Goal: Information Seeking & Learning: Learn about a topic

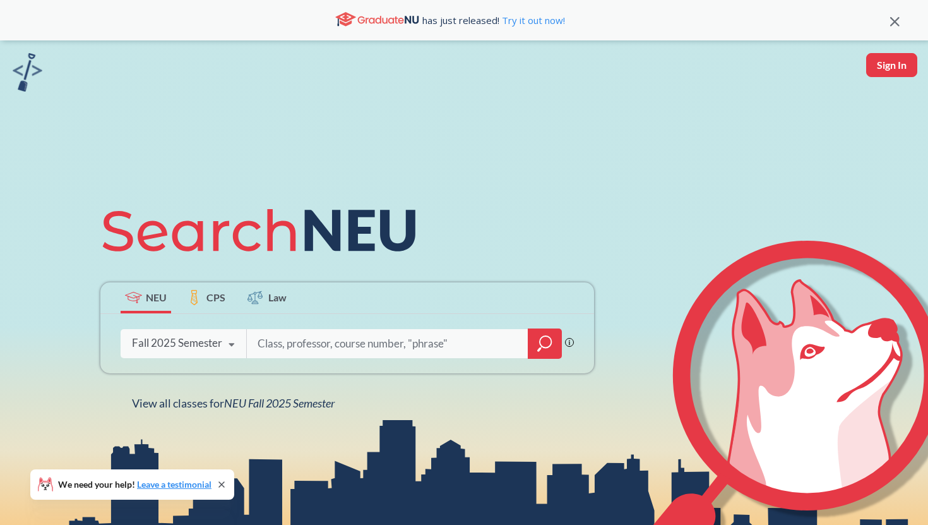
click at [325, 349] on input "search" at bounding box center [387, 343] width 263 height 27
type input "macroeconomic theory"
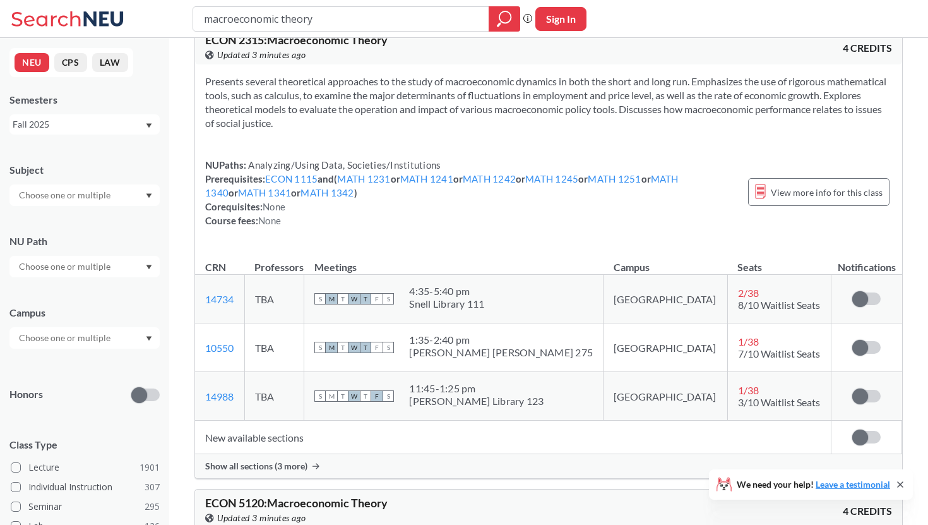
scroll to position [33, 0]
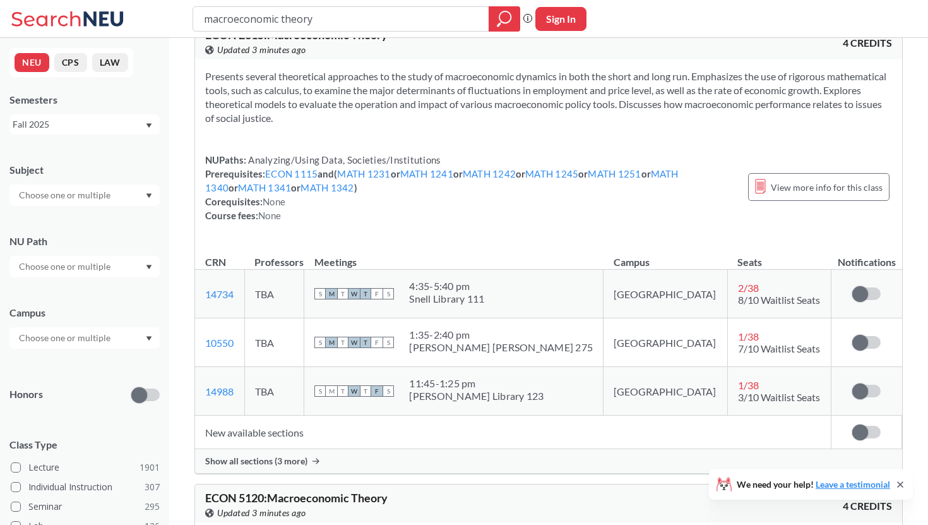
click at [299, 456] on span "Show all sections (3 more)" at bounding box center [256, 460] width 102 height 11
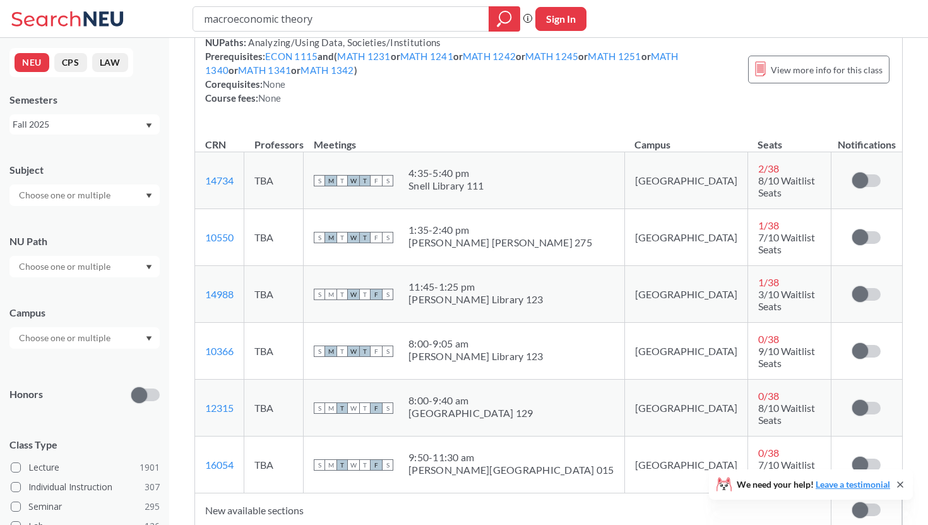
scroll to position [0, 0]
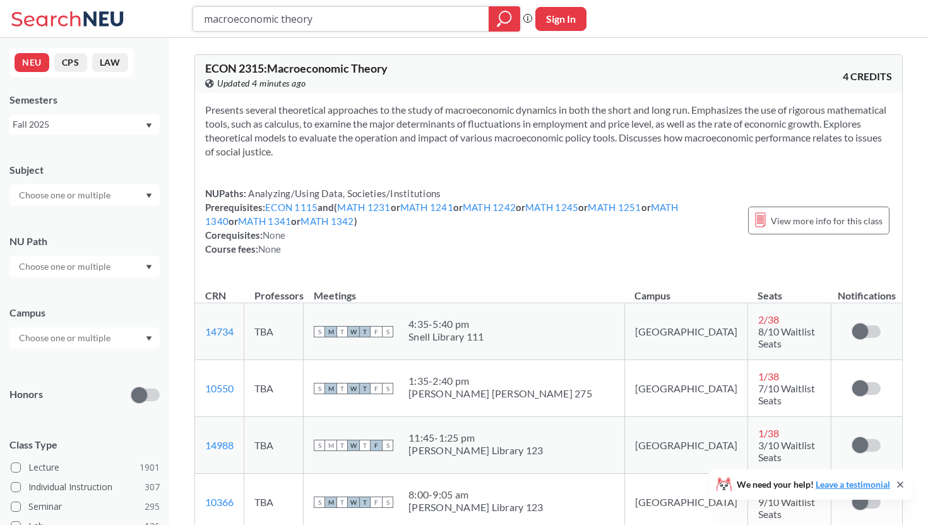
drag, startPoint x: 445, startPoint y: 20, endPoint x: 26, endPoint y: -7, distance: 419.6
click at [26, 0] on html "macroeconomic theory Phrase search guarantees the exact search appears in the r…" at bounding box center [464, 262] width 928 height 525
type input "international business"
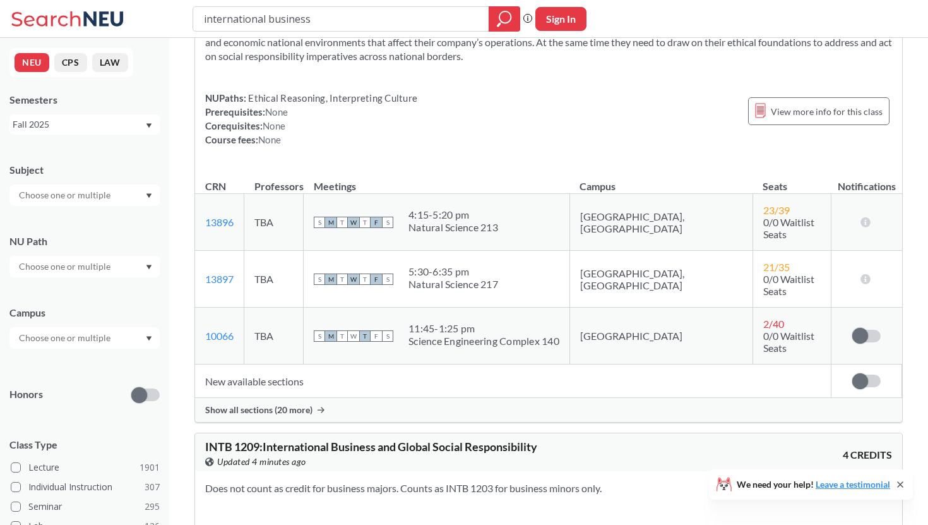
scroll to position [1422, 0]
click at [290, 404] on span "Show all sections (20 more)" at bounding box center [258, 409] width 107 height 11
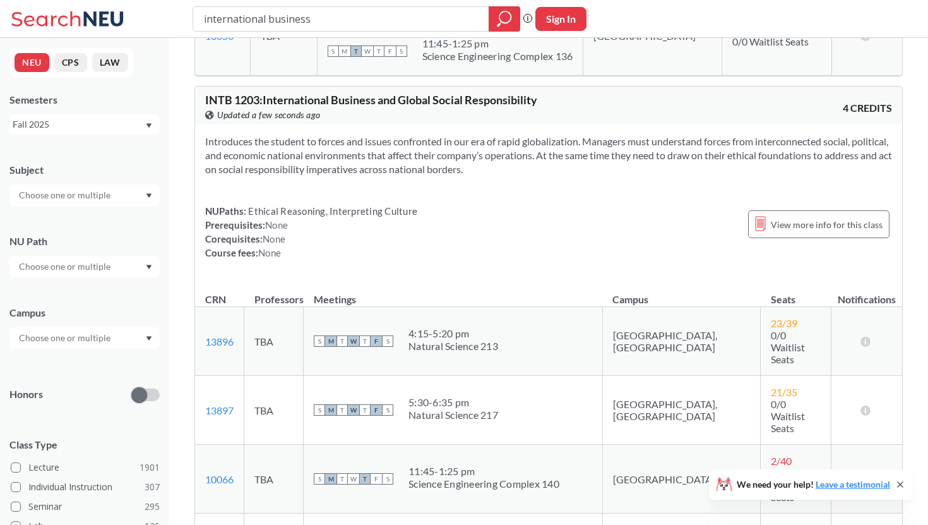
scroll to position [1264, 0]
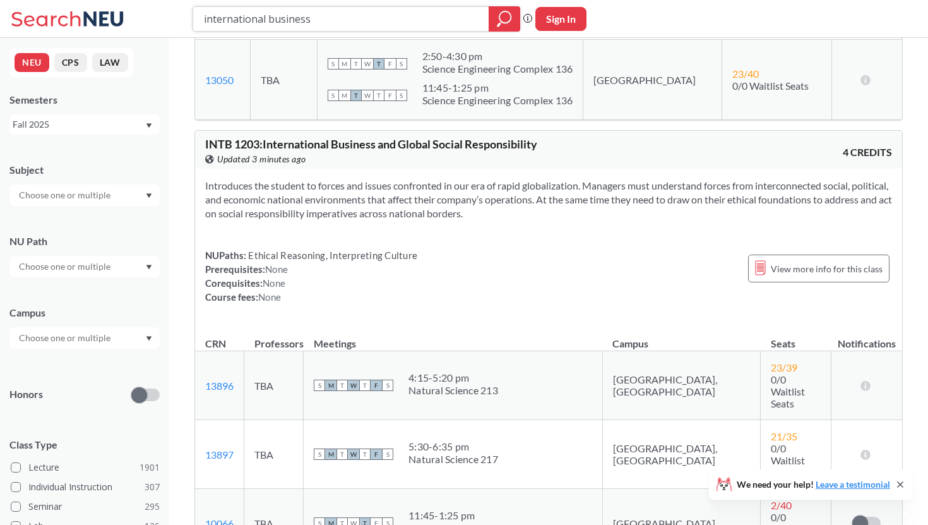
drag, startPoint x: 357, startPoint y: 18, endPoint x: 0, endPoint y: -29, distance: 359.9
type input "finance"
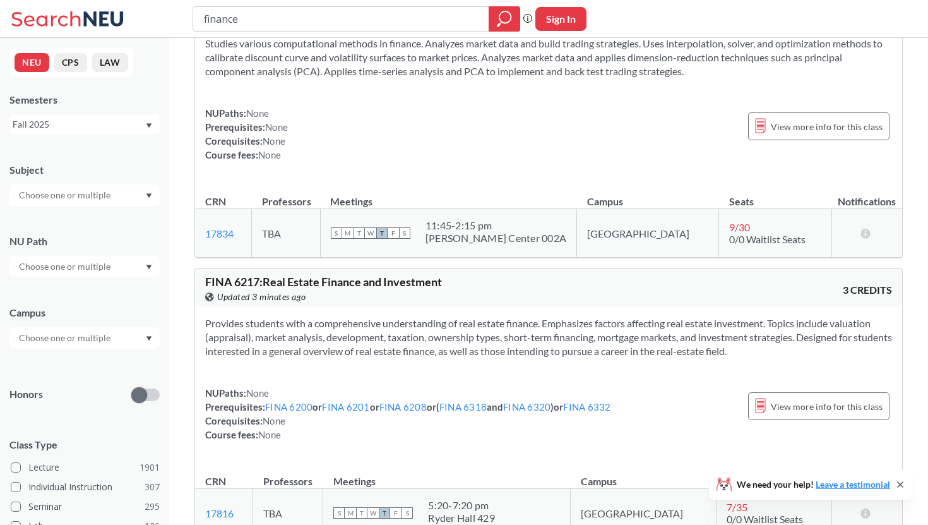
scroll to position [3523, 0]
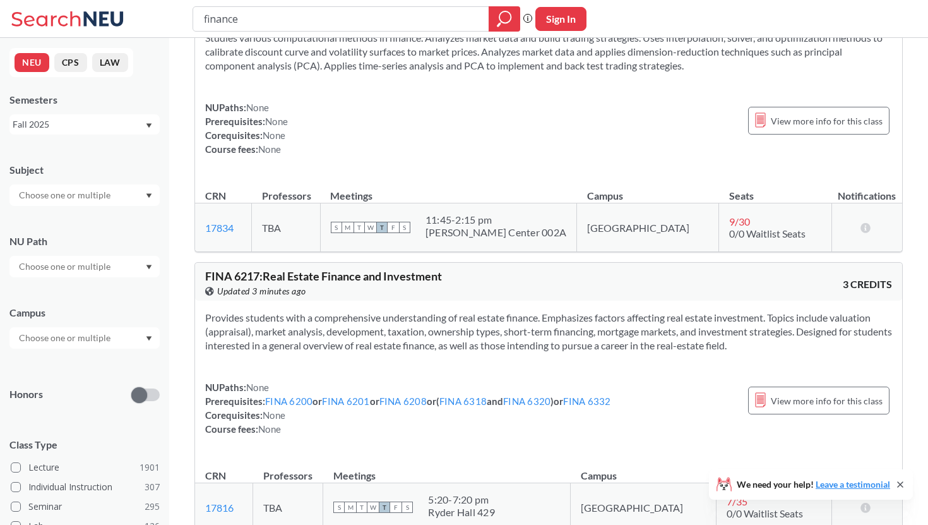
click at [130, 339] on div at bounding box center [84, 337] width 150 height 21
click at [108, 401] on div "Online ( 686 )" at bounding box center [87, 401] width 143 height 14
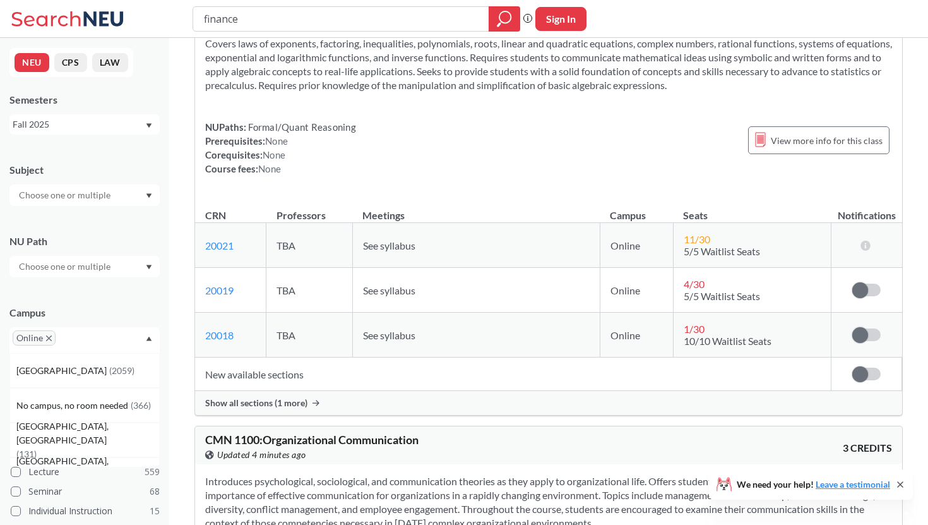
scroll to position [7227, 0]
